Goal: Task Accomplishment & Management: Manage account settings

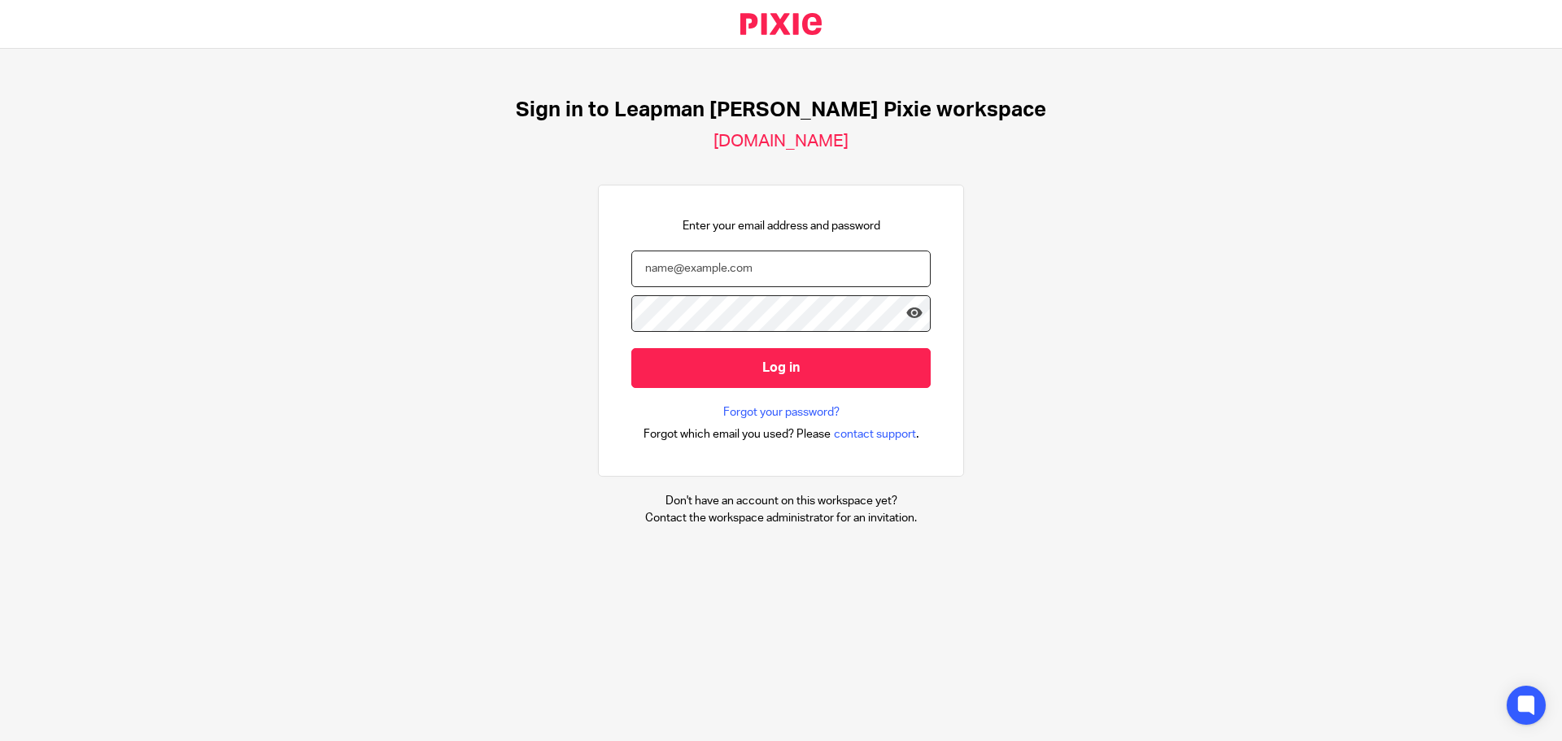
drag, startPoint x: 745, startPoint y: 267, endPoint x: 772, endPoint y: 285, distance: 32.3
click at [748, 269] on input "email" at bounding box center [780, 269] width 299 height 37
type input "[PERSON_NAME][EMAIL_ADDRESS][DOMAIN_NAME]"
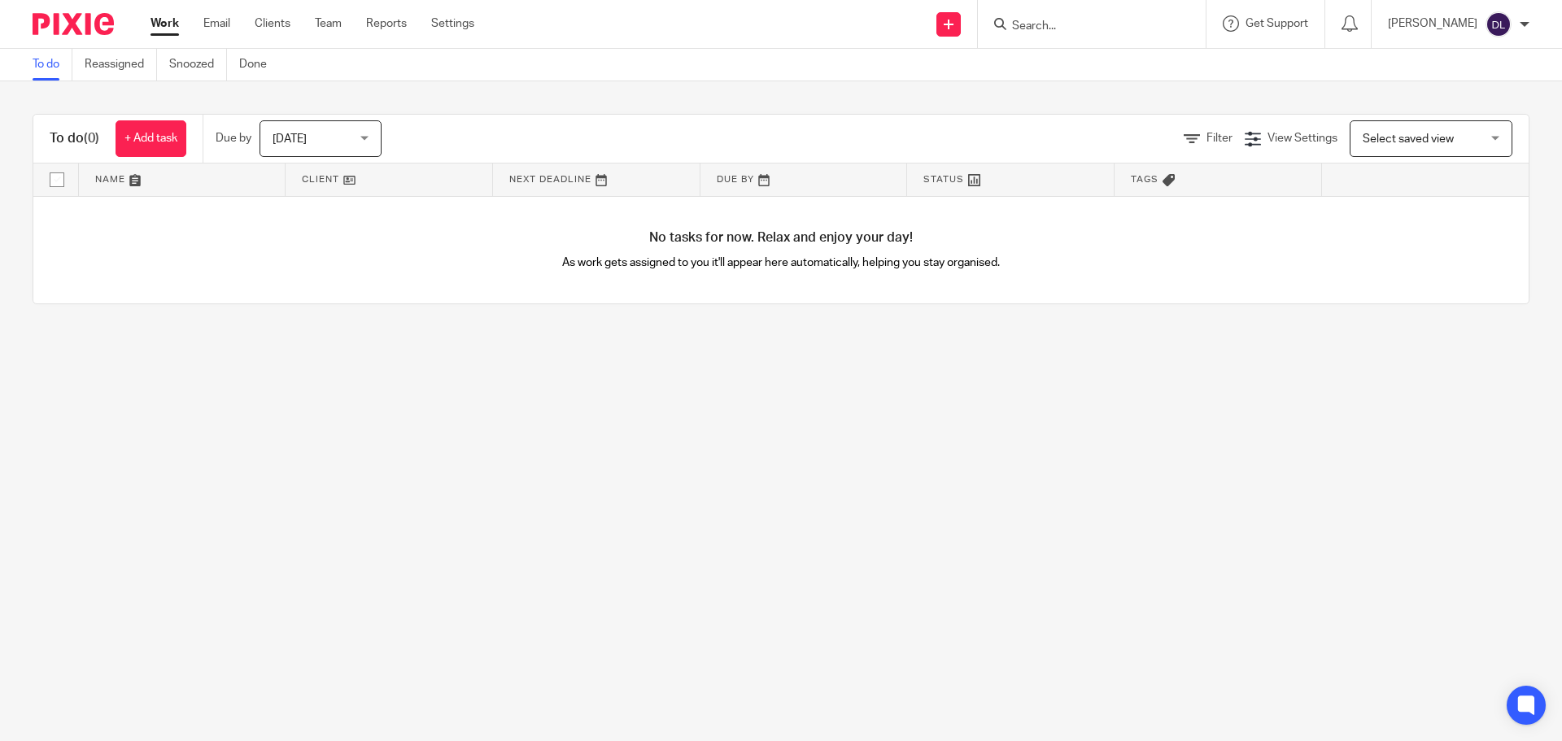
click at [1094, 25] on input "Search" at bounding box center [1084, 27] width 146 height 15
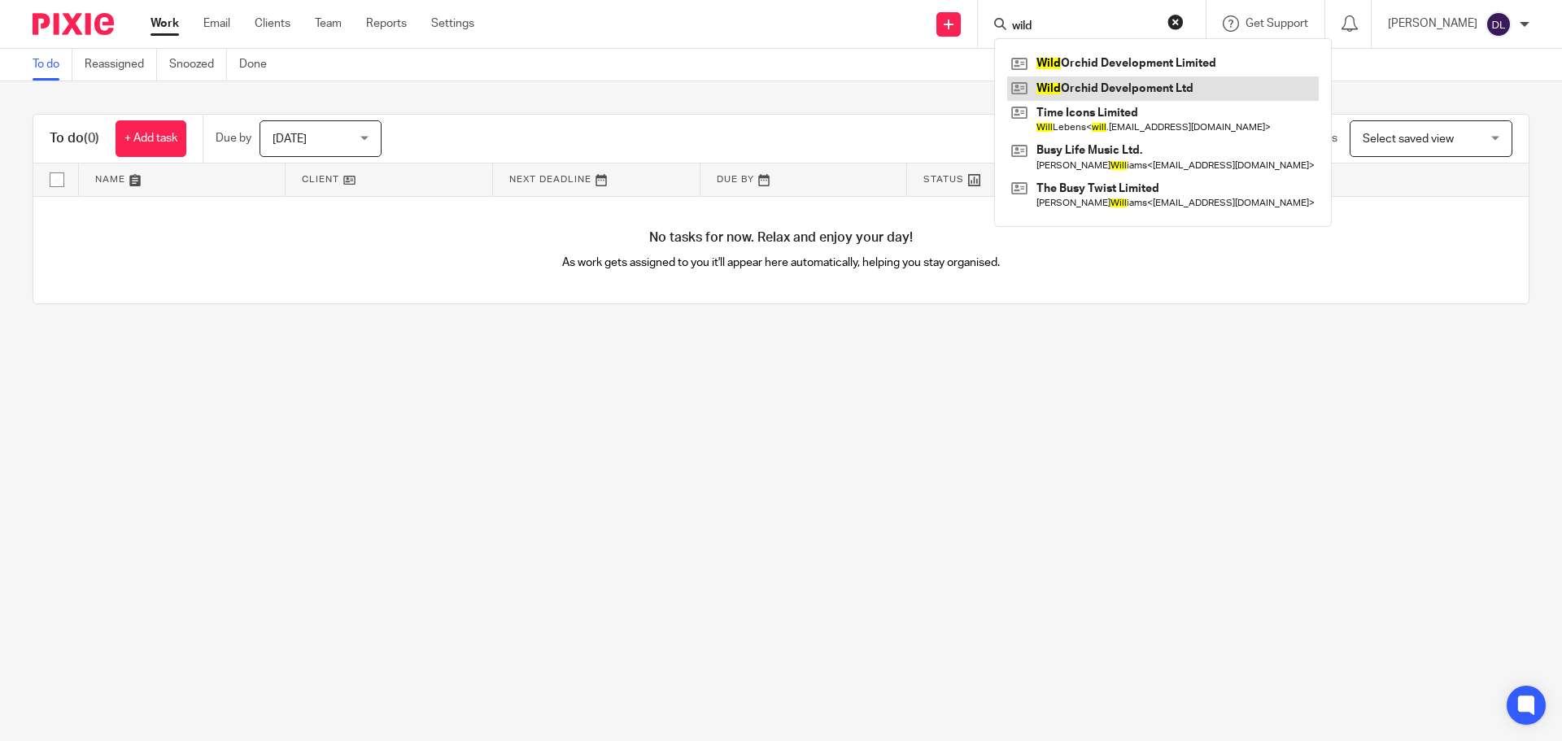
drag, startPoint x: 1154, startPoint y: 70, endPoint x: 1144, endPoint y: 82, distance: 15.6
click at [1088, 20] on input "wild" at bounding box center [1084, 27] width 146 height 15
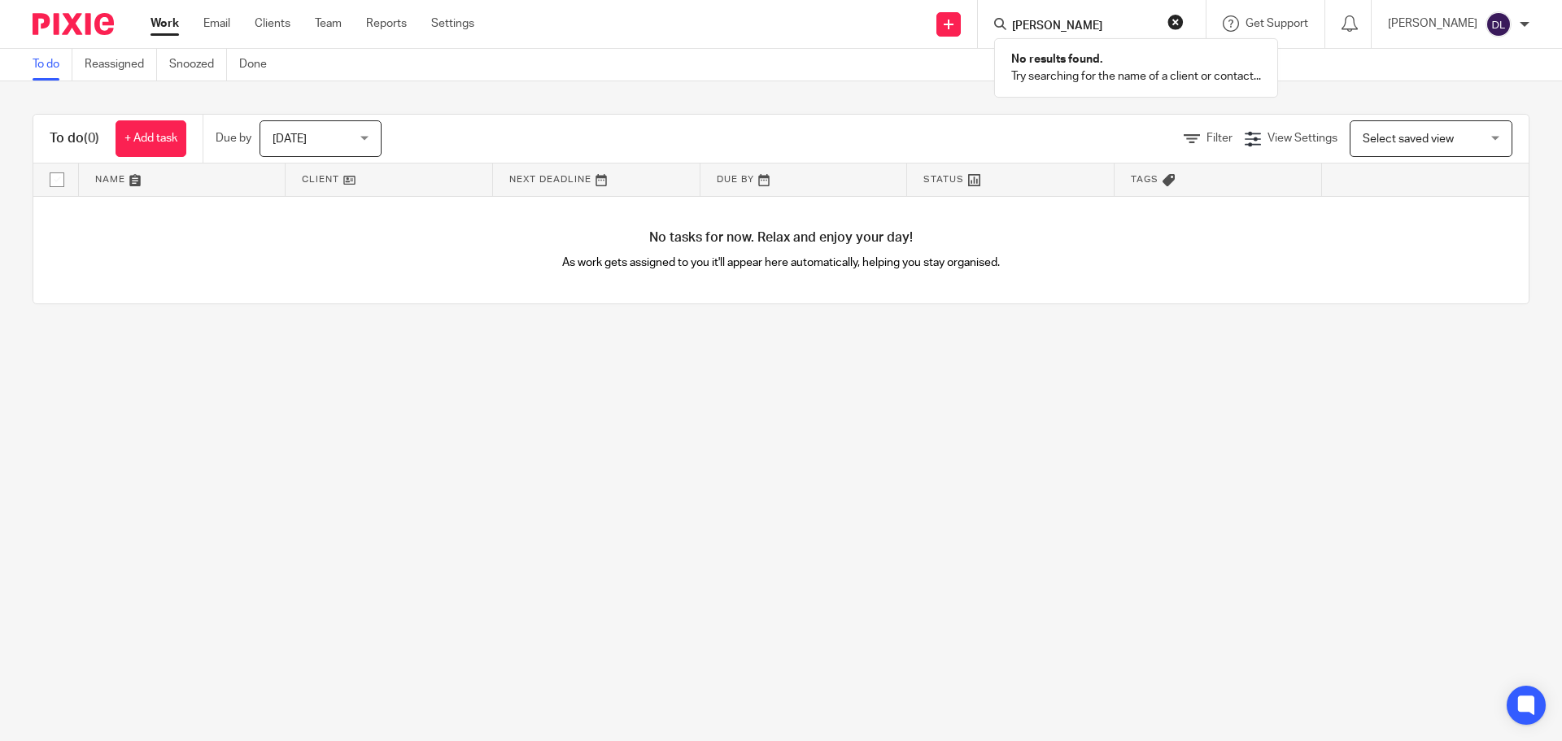
type input "janet w"
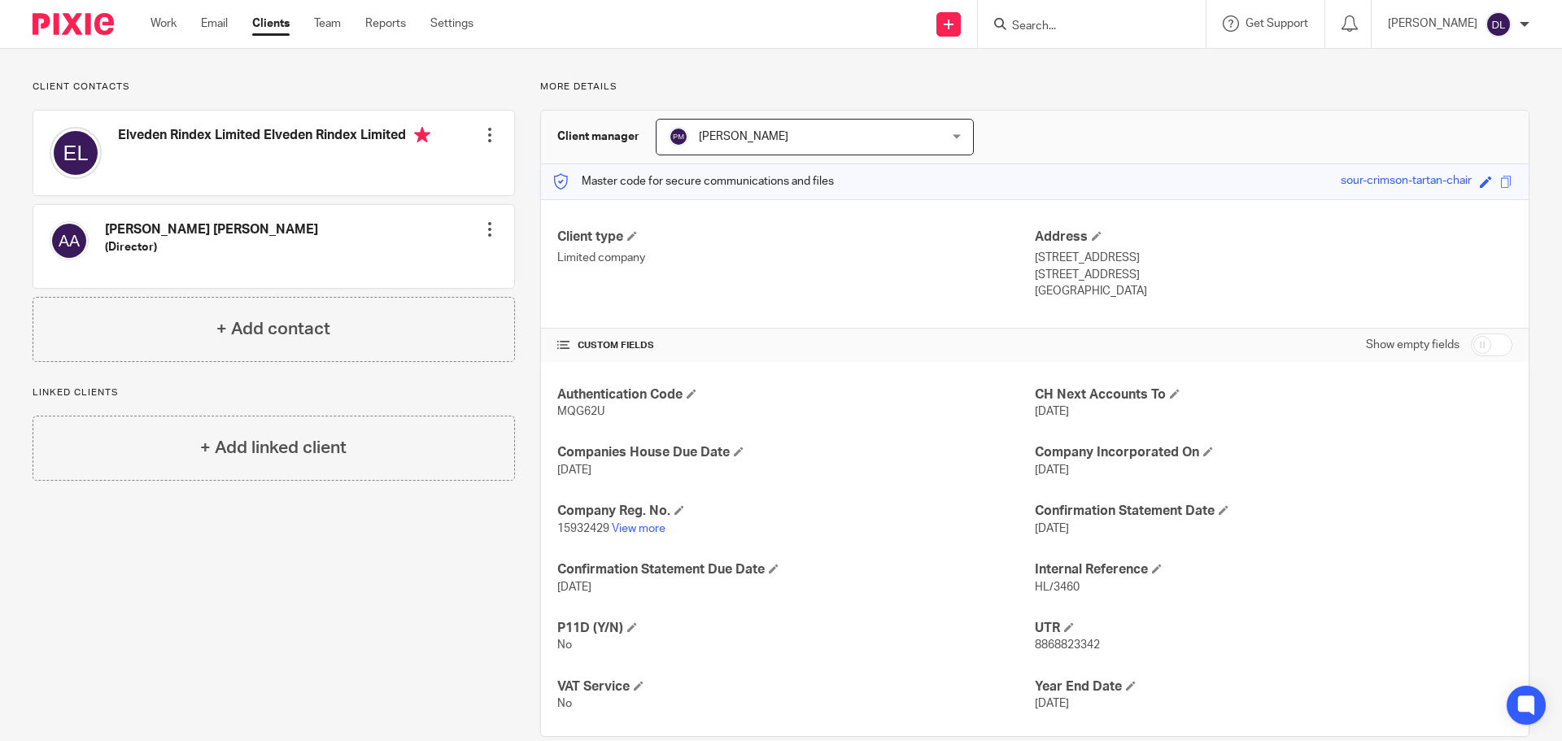
scroll to position [121, 0]
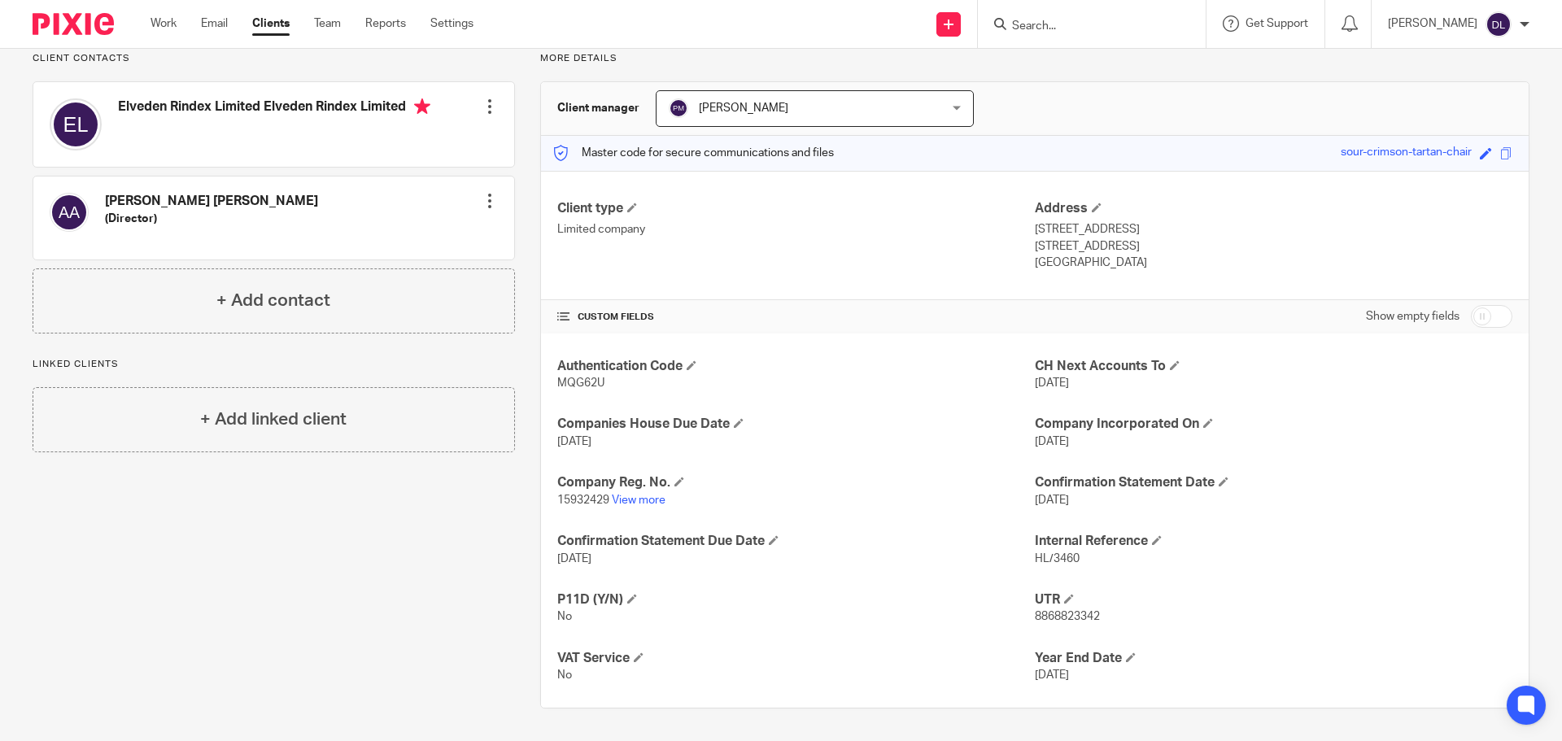
drag, startPoint x: 341, startPoint y: 561, endPoint x: 119, endPoint y: 77, distance: 532.7
click at [341, 560] on div "Client contacts Akindele Martins Afolabi (Director) Edit contact Create client …" at bounding box center [261, 380] width 508 height 657
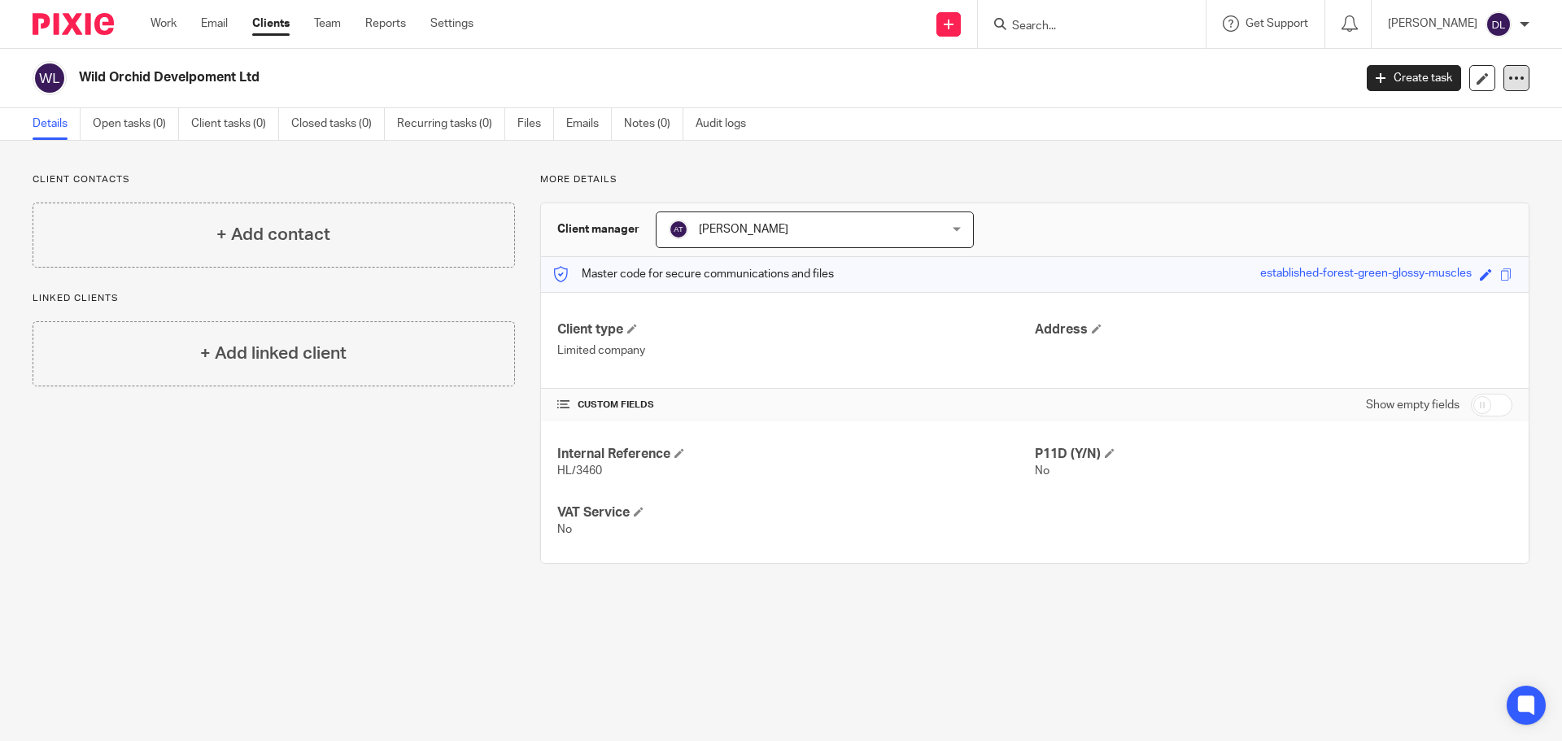
click at [1509, 79] on icon at bounding box center [1517, 78] width 16 height 16
click at [1394, 190] on button "Archive client" at bounding box center [1416, 189] width 180 height 21
